Goal: Task Accomplishment & Management: Manage account settings

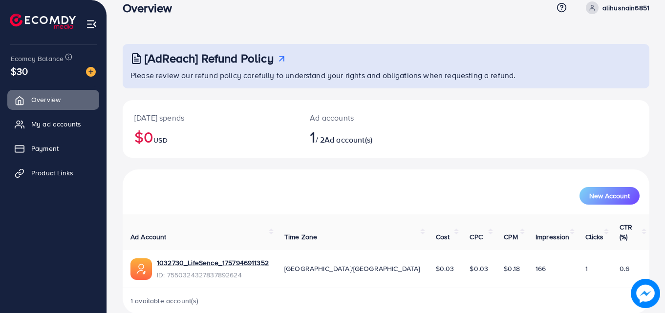
scroll to position [23, 0]
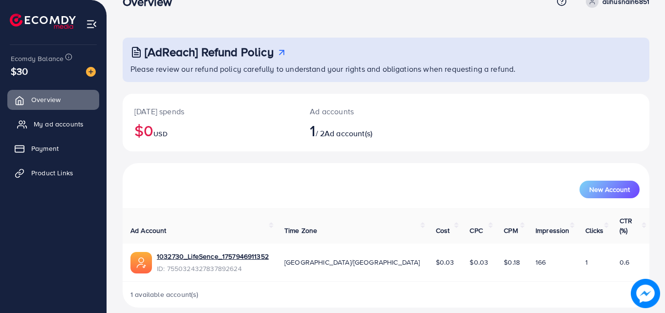
click at [80, 128] on span "My ad accounts" at bounding box center [59, 124] width 50 height 10
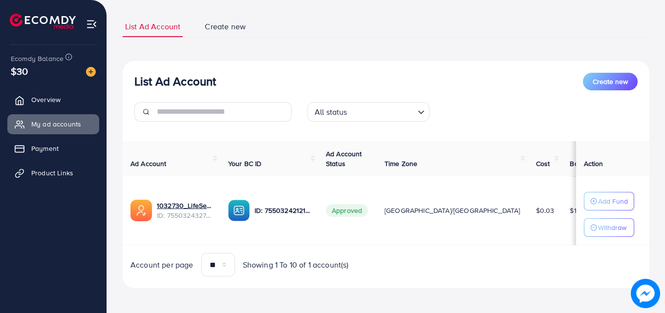
scroll to position [59, 0]
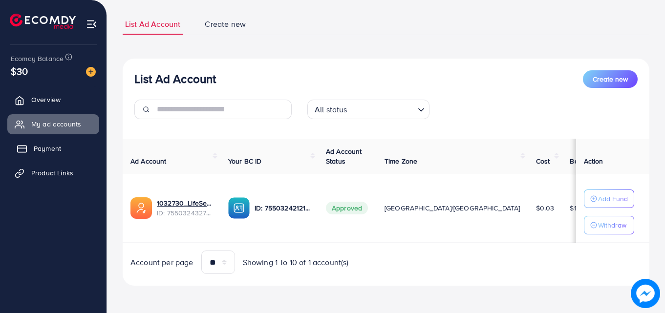
click at [60, 154] on link "Payment" at bounding box center [53, 149] width 92 height 20
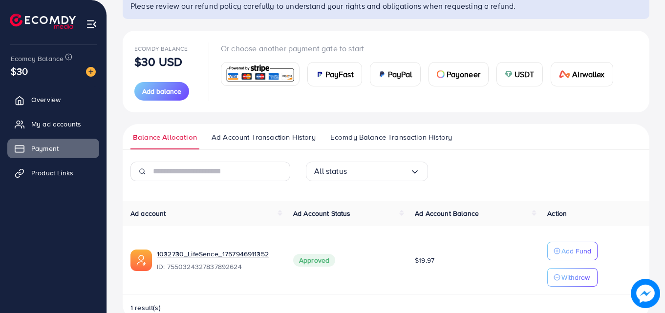
scroll to position [109, 0]
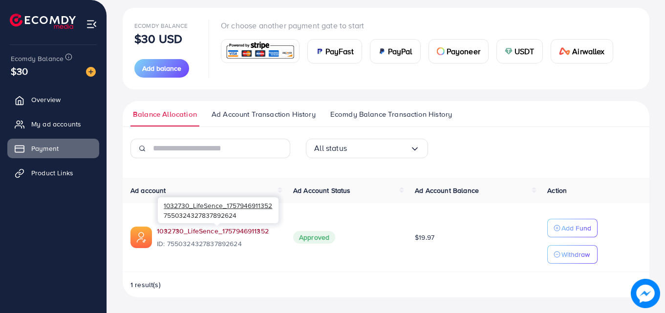
click at [220, 231] on link "1032730_LifeSence_1757946911352" at bounding box center [213, 231] width 112 height 10
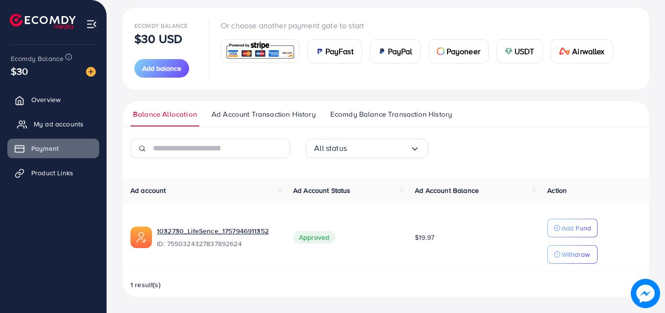
click at [77, 123] on span "My ad accounts" at bounding box center [59, 124] width 50 height 10
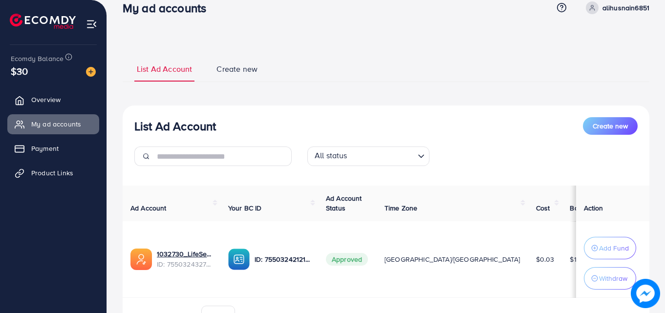
scroll to position [13, 0]
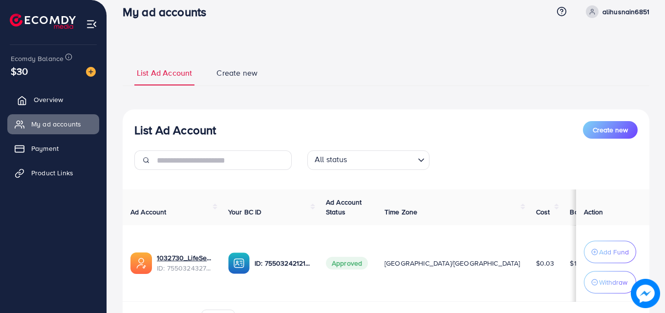
click at [56, 94] on link "Overview" at bounding box center [53, 100] width 92 height 20
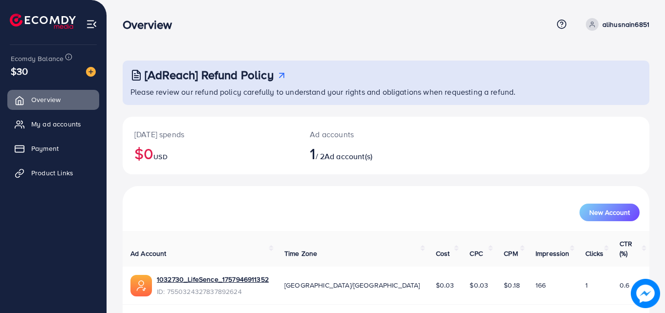
scroll to position [23, 0]
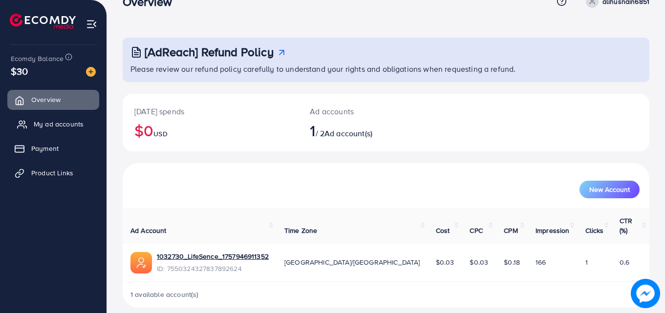
click at [50, 127] on span "My ad accounts" at bounding box center [59, 124] width 50 height 10
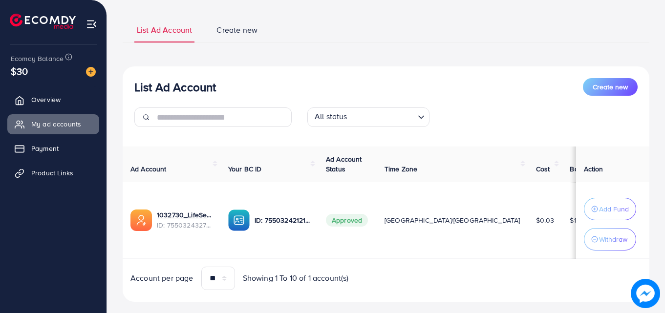
scroll to position [72, 0]
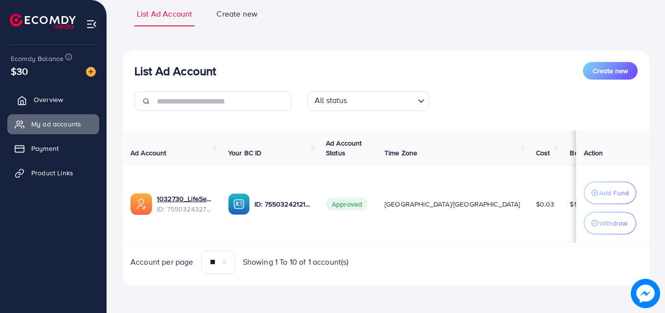
click at [69, 104] on link "Overview" at bounding box center [53, 100] width 92 height 20
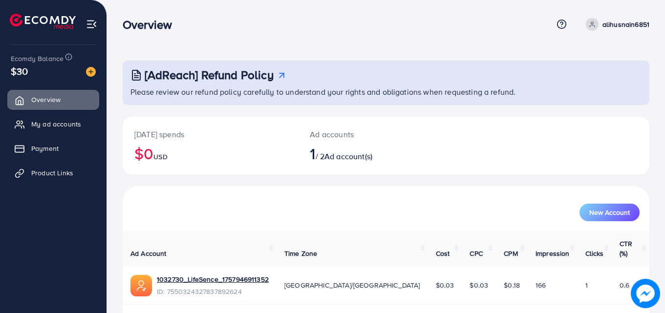
scroll to position [23, 0]
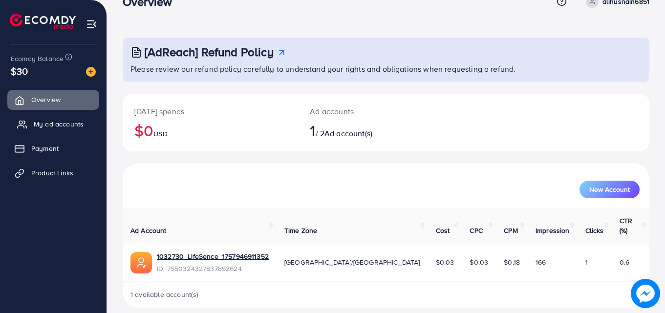
click at [64, 122] on span "My ad accounts" at bounding box center [59, 124] width 50 height 10
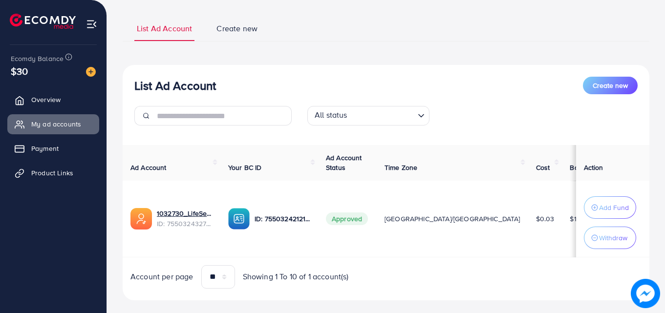
scroll to position [72, 0]
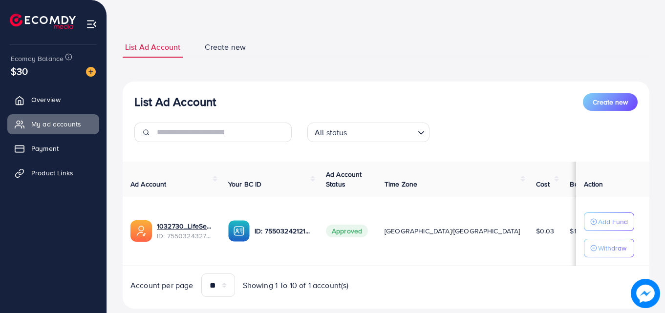
scroll to position [59, 0]
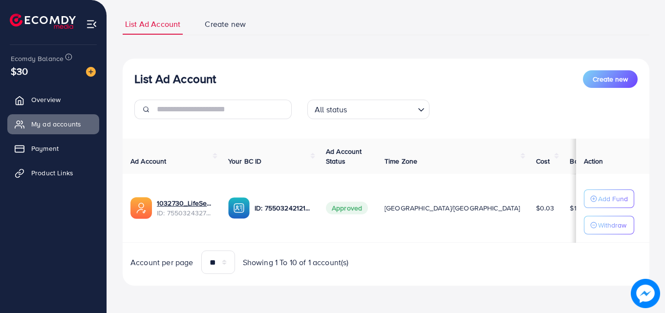
click at [528, 198] on td "$0.03" at bounding box center [545, 208] width 34 height 69
